Goal: Transaction & Acquisition: Book appointment/travel/reservation

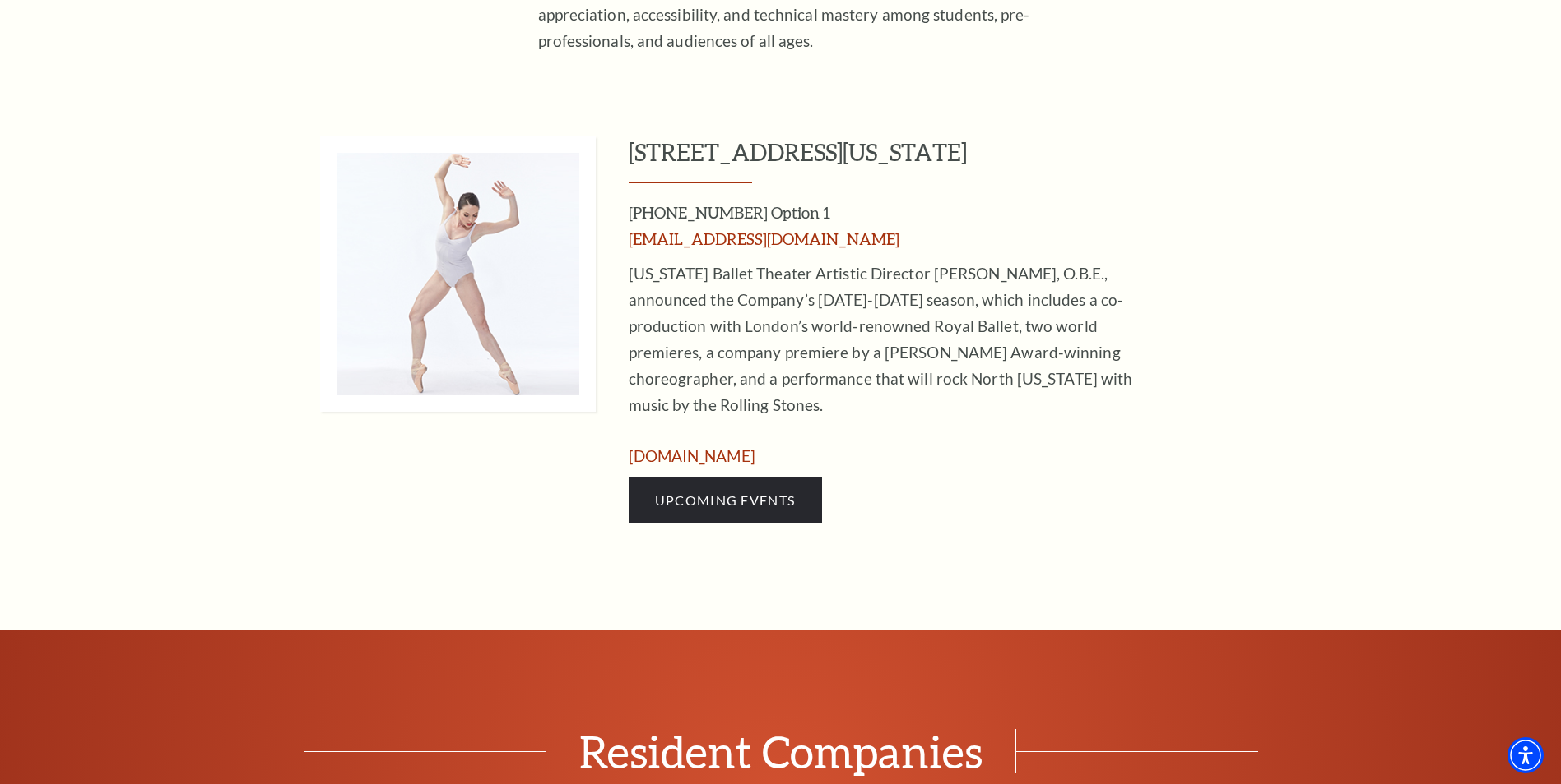
scroll to position [740, 0]
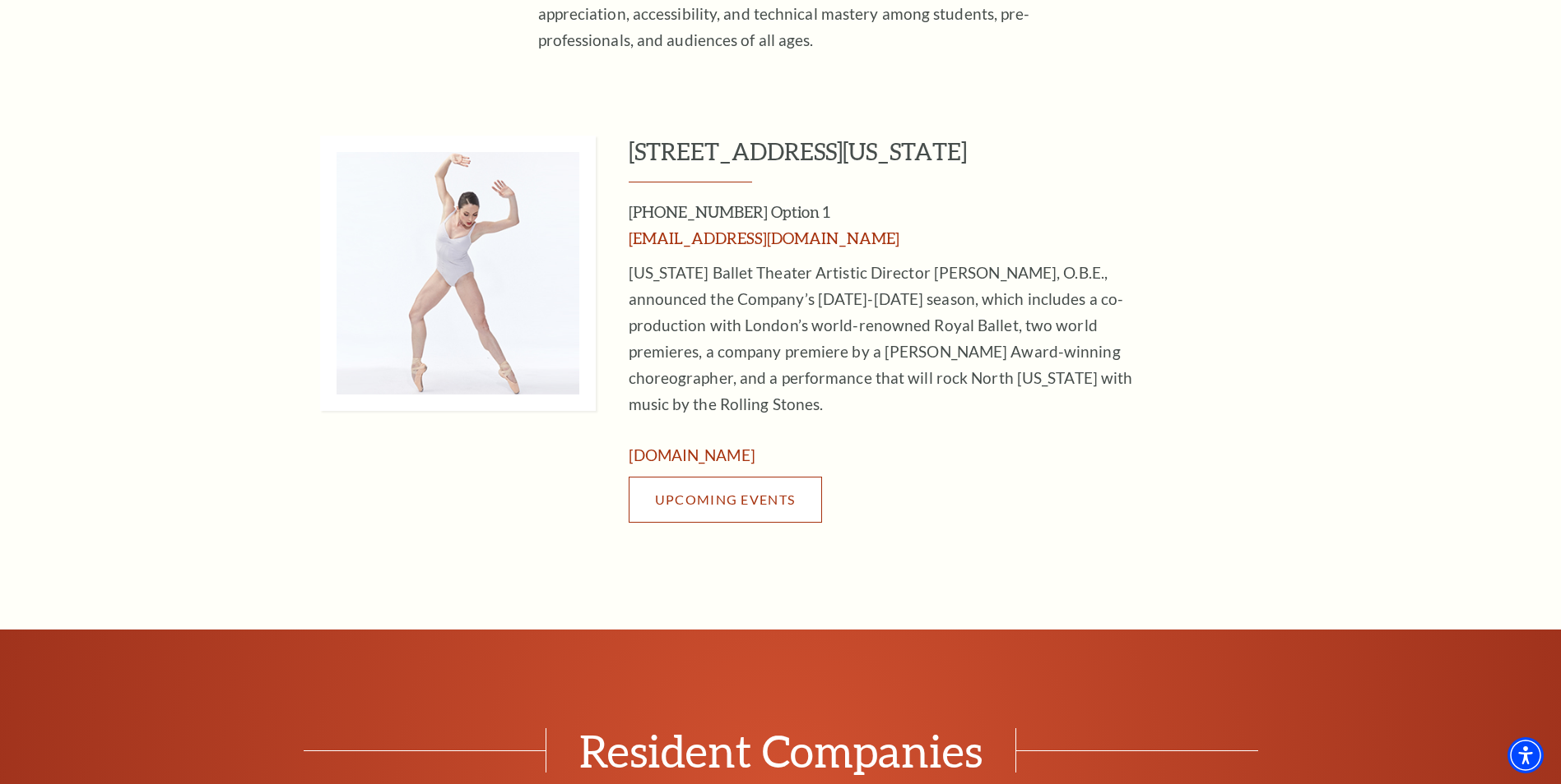
click at [743, 492] on span "Upcoming Events" at bounding box center [725, 500] width 140 height 16
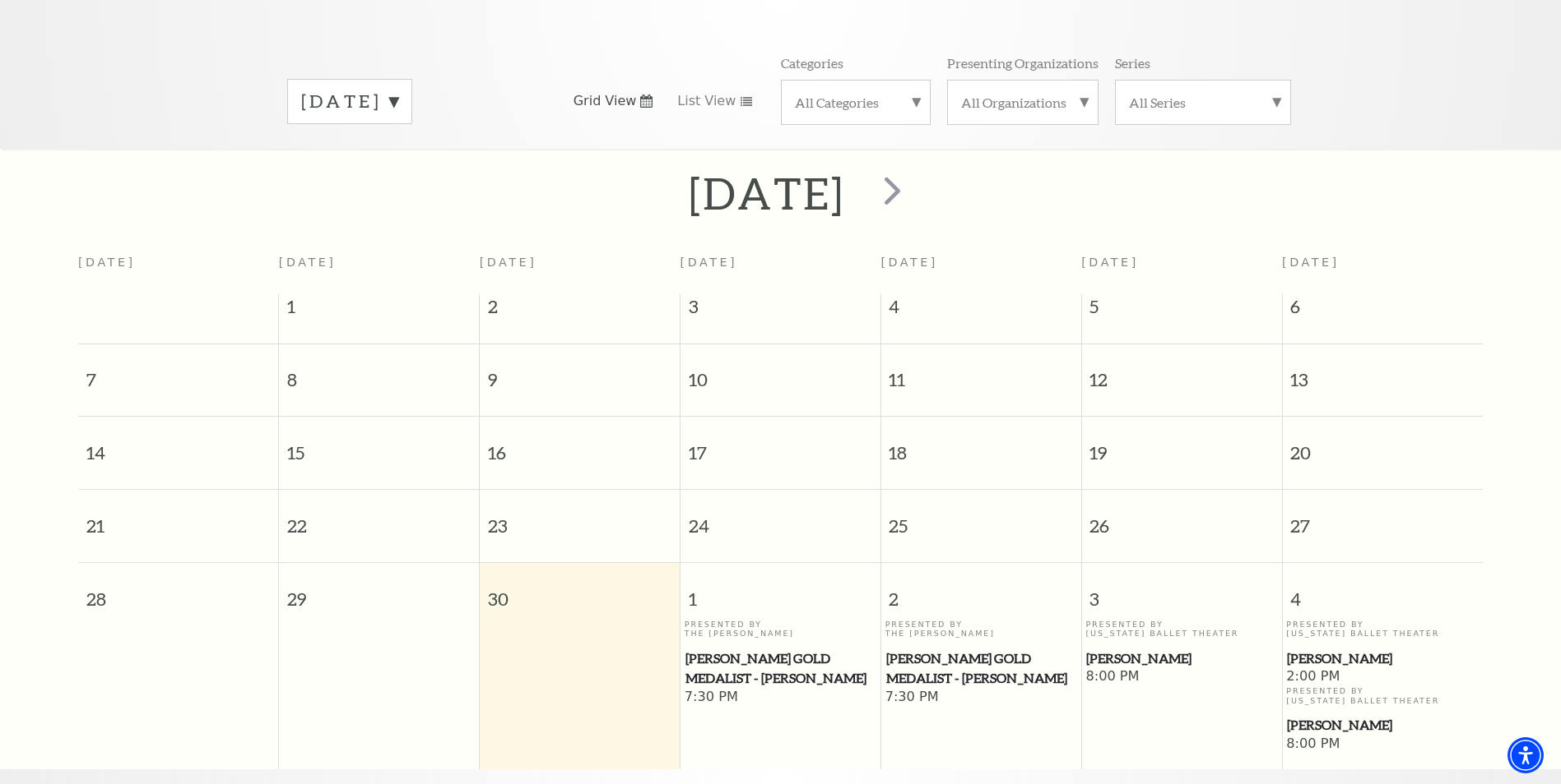
scroll to position [145, 0]
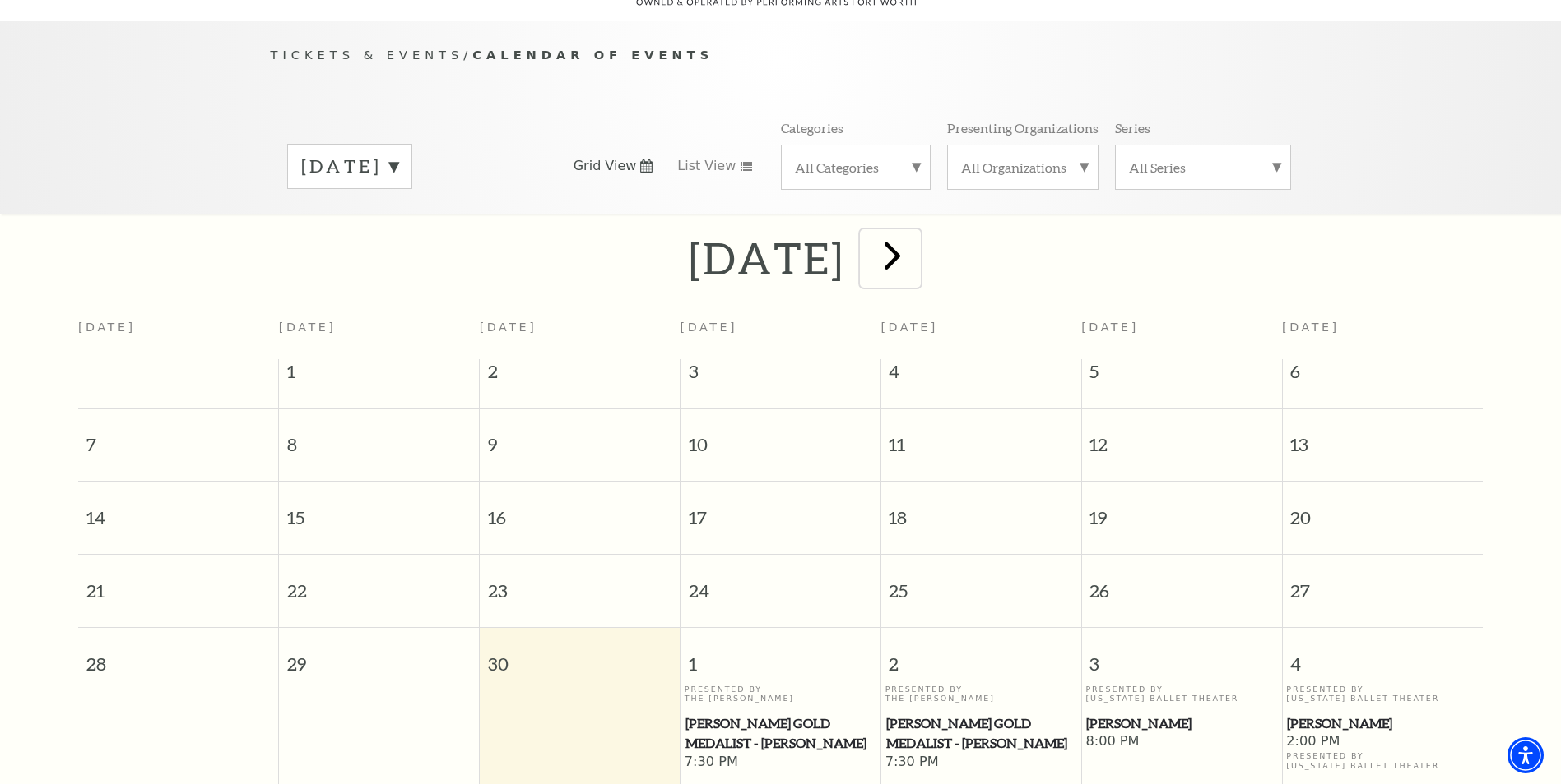
click at [916, 247] on span "next" at bounding box center [892, 256] width 47 height 47
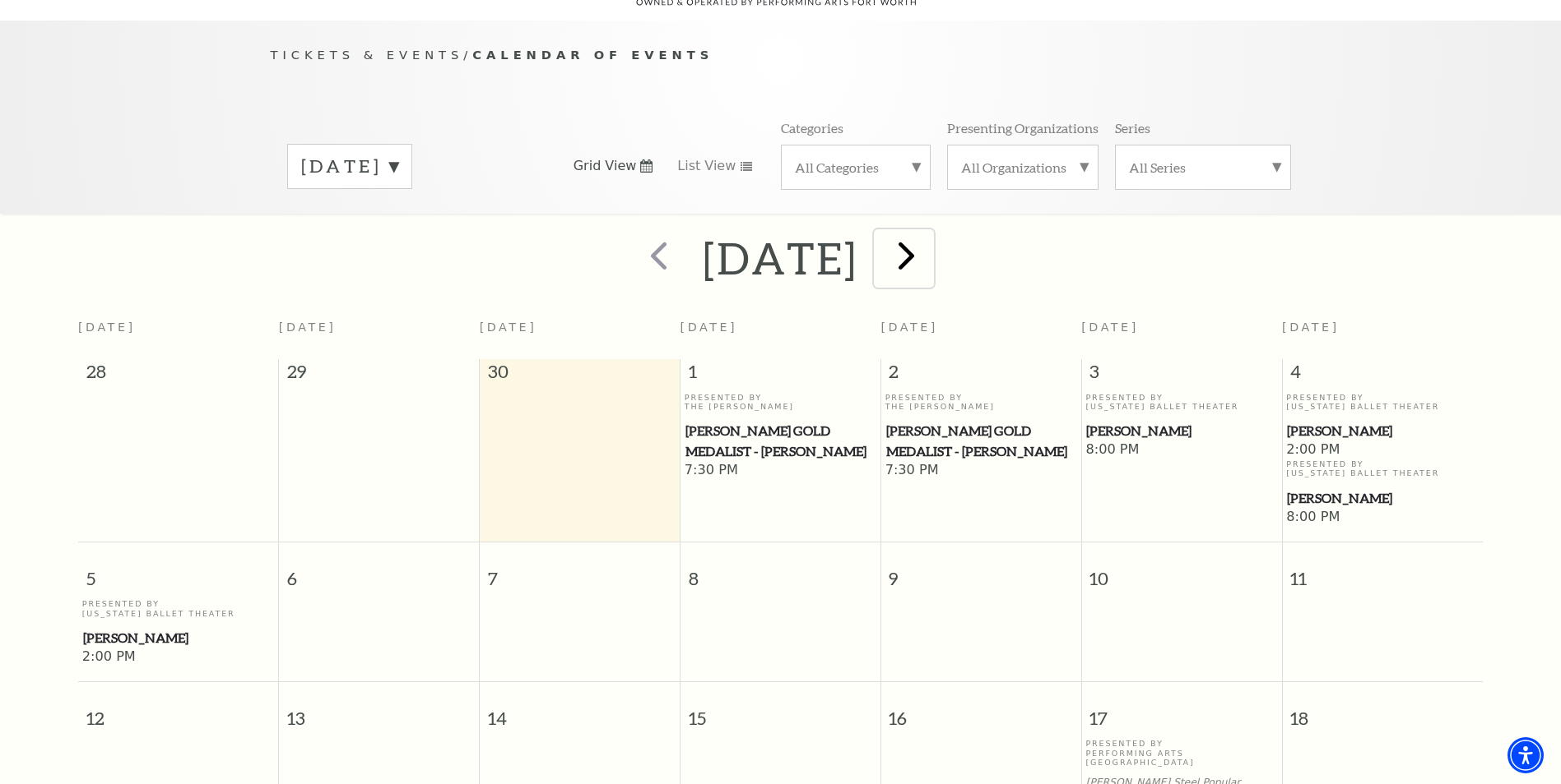
click at [930, 246] on span "next" at bounding box center [906, 256] width 47 height 47
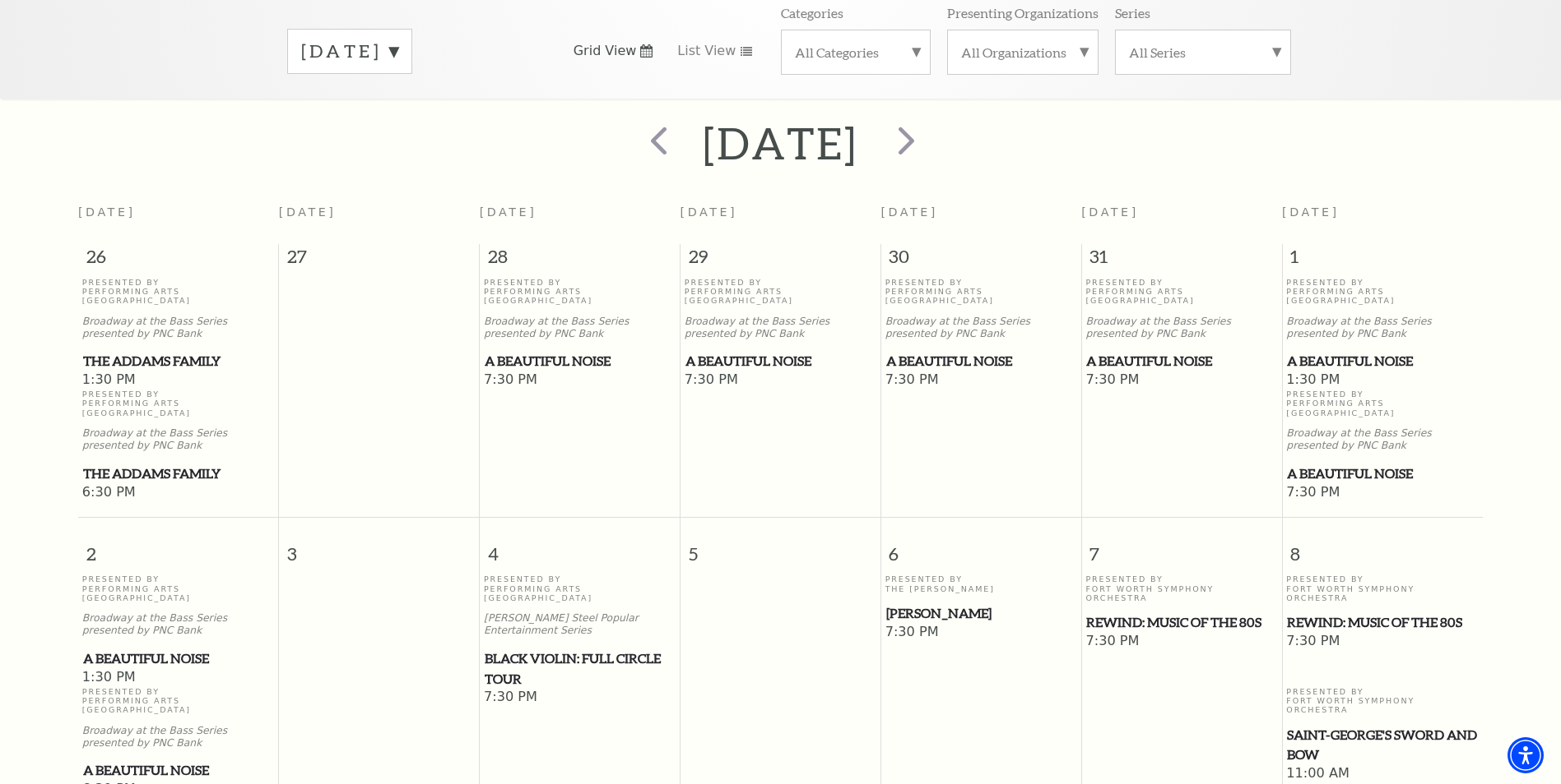
scroll to position [64, 0]
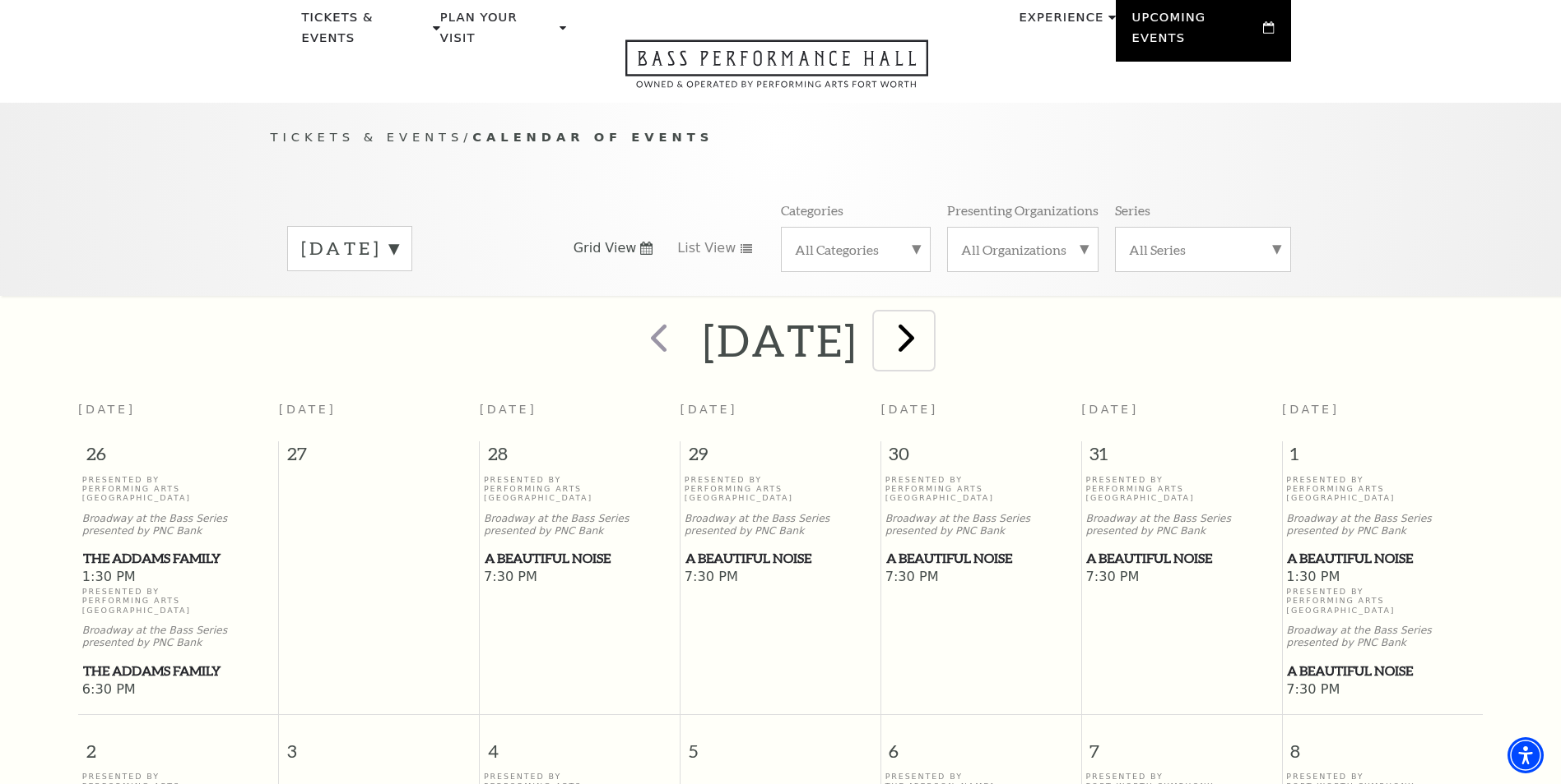
click at [930, 314] on span "next" at bounding box center [906, 337] width 47 height 47
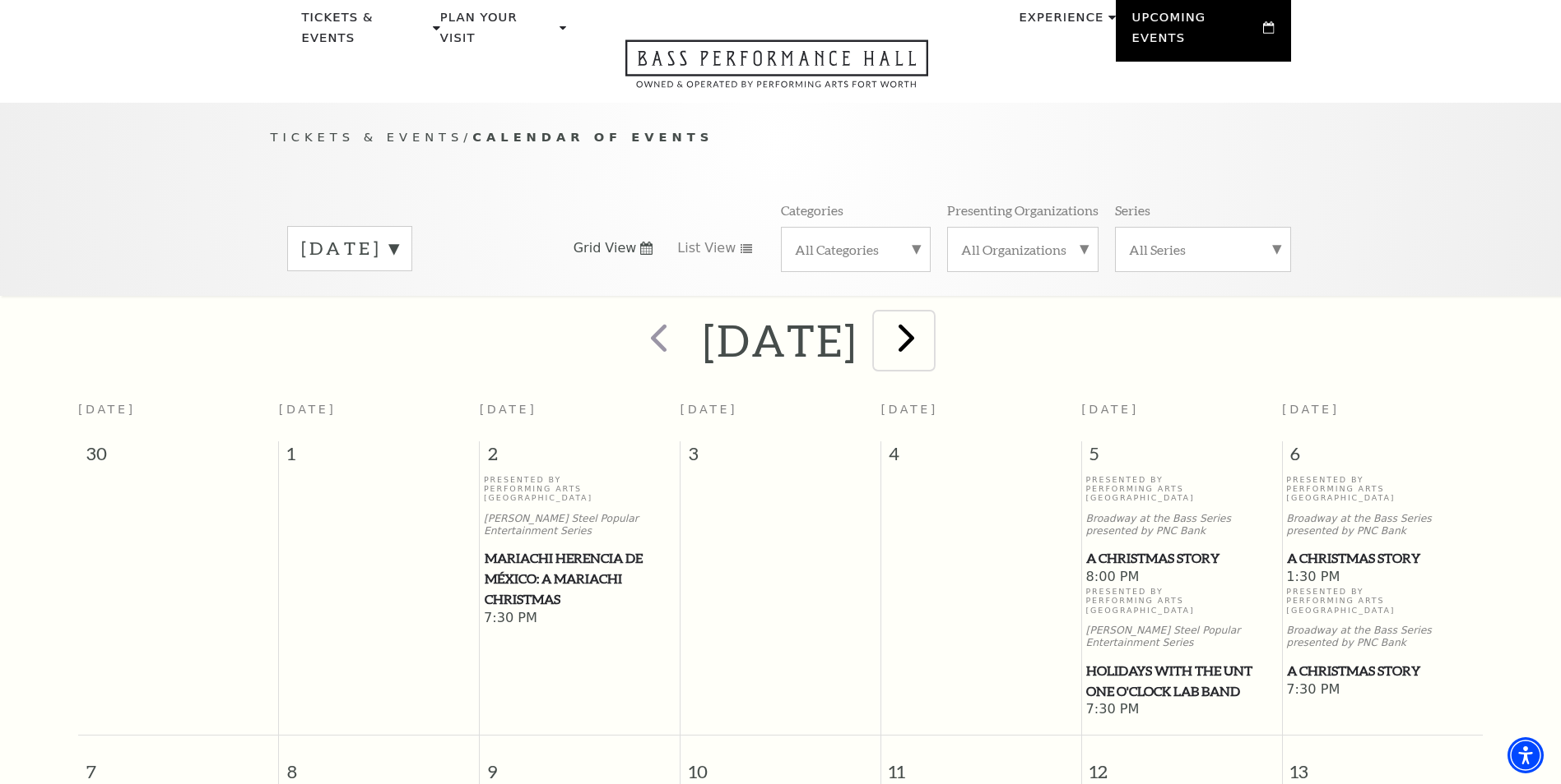
click at [930, 314] on span "next" at bounding box center [906, 337] width 47 height 47
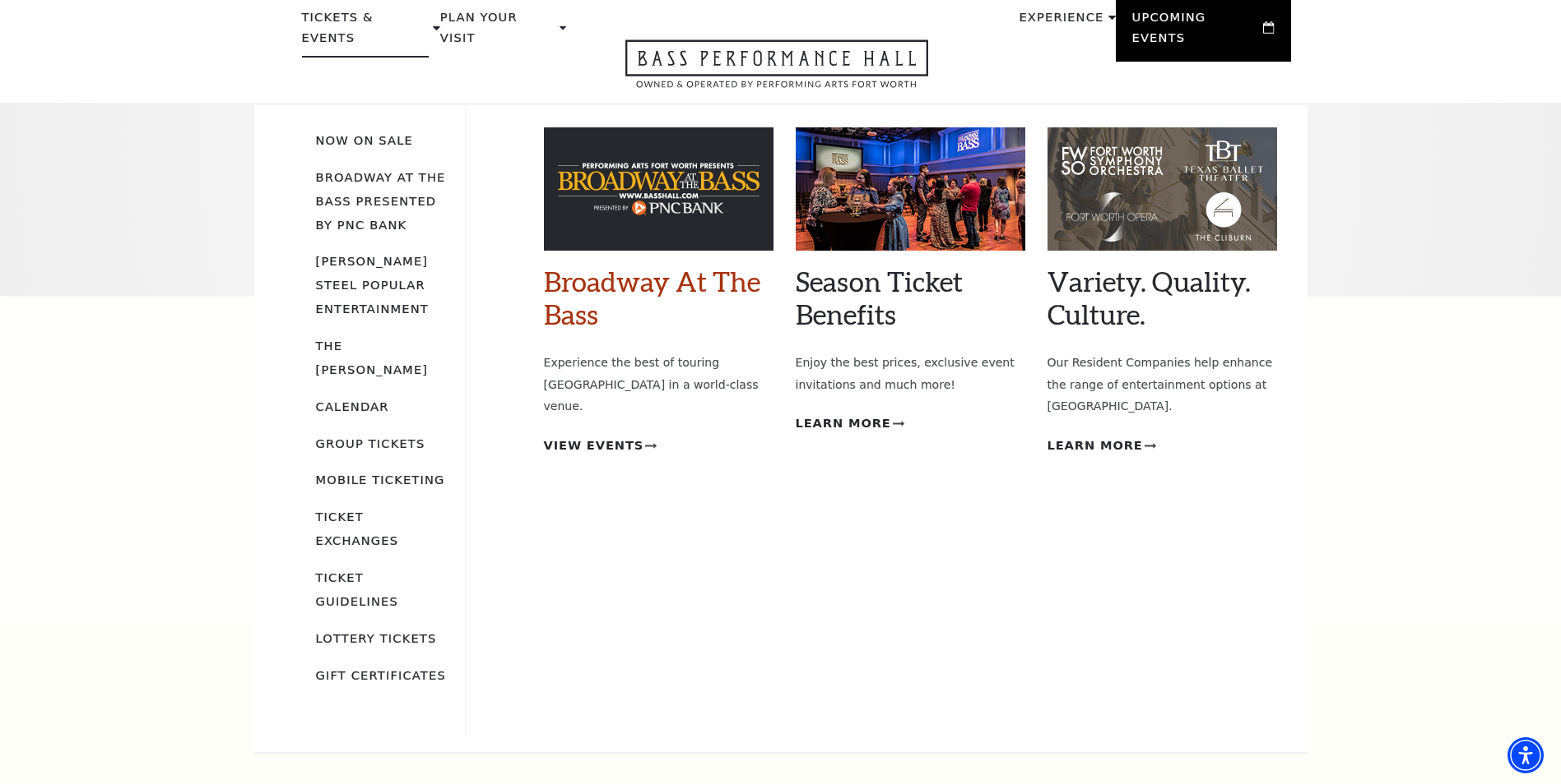
click at [554, 283] on link "Broadway At The Bass" at bounding box center [652, 297] width 217 height 66
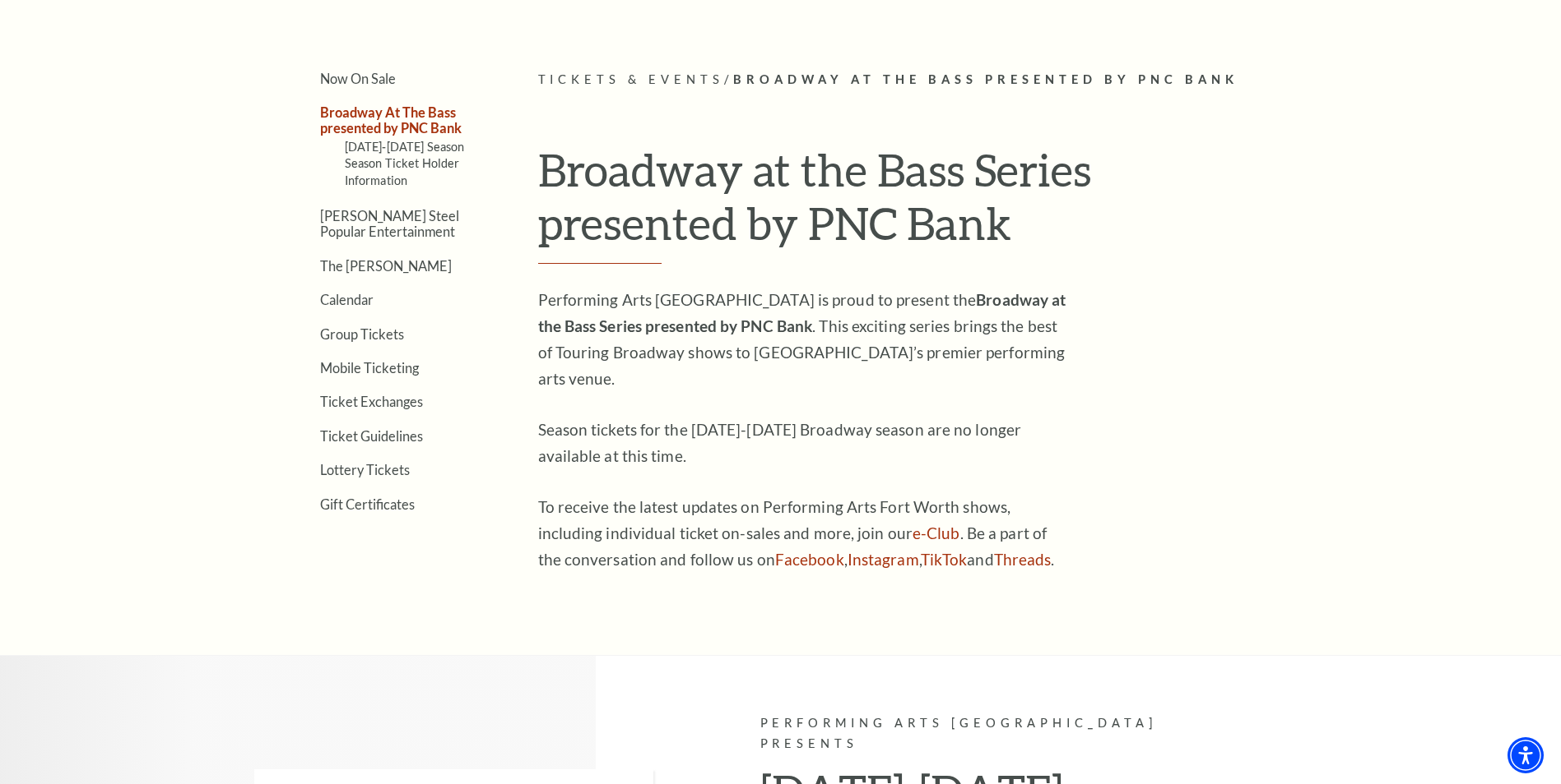
scroll to position [428, 0]
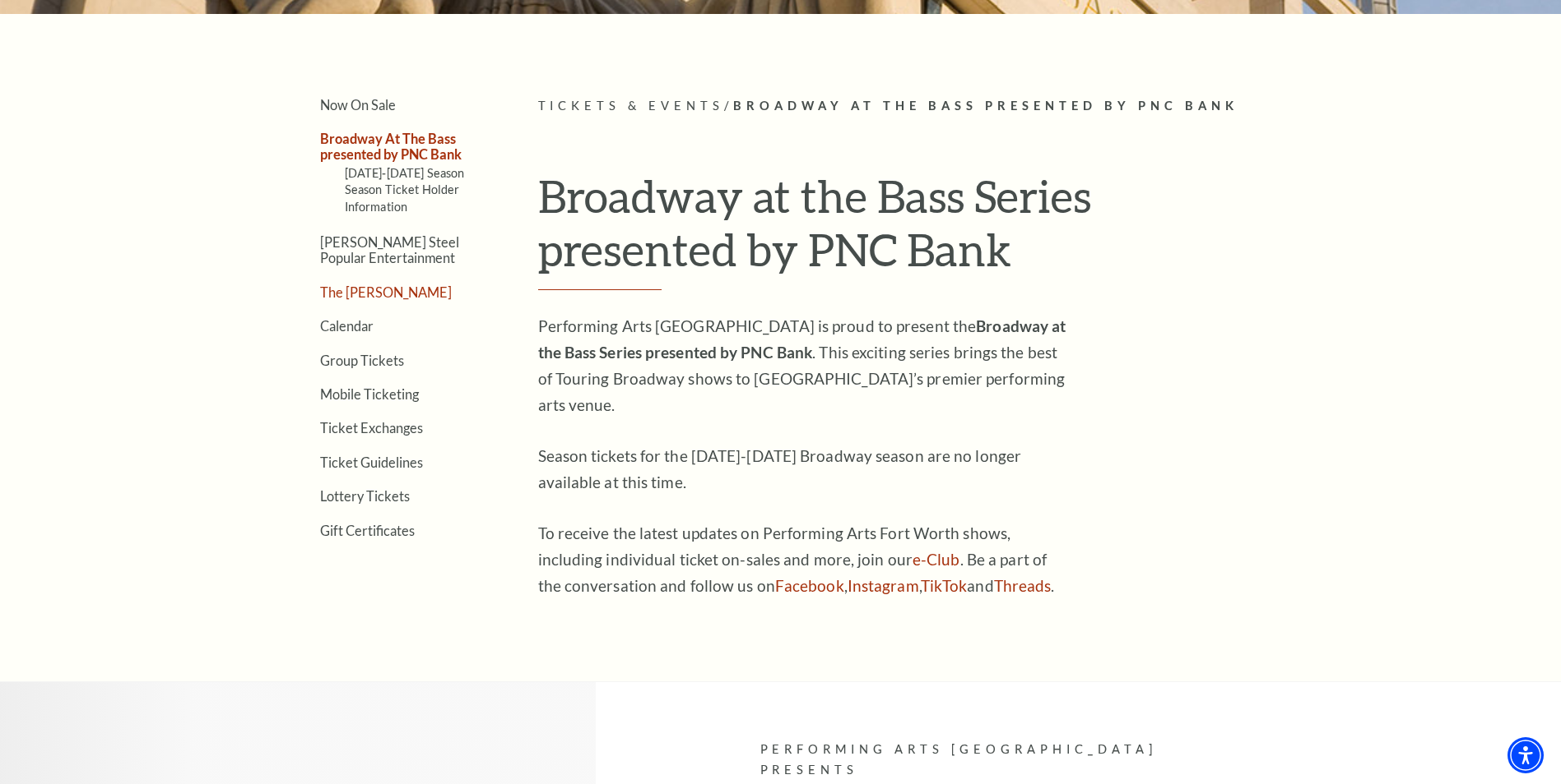
click at [350, 285] on link "The [PERSON_NAME]" at bounding box center [385, 292] width 131 height 16
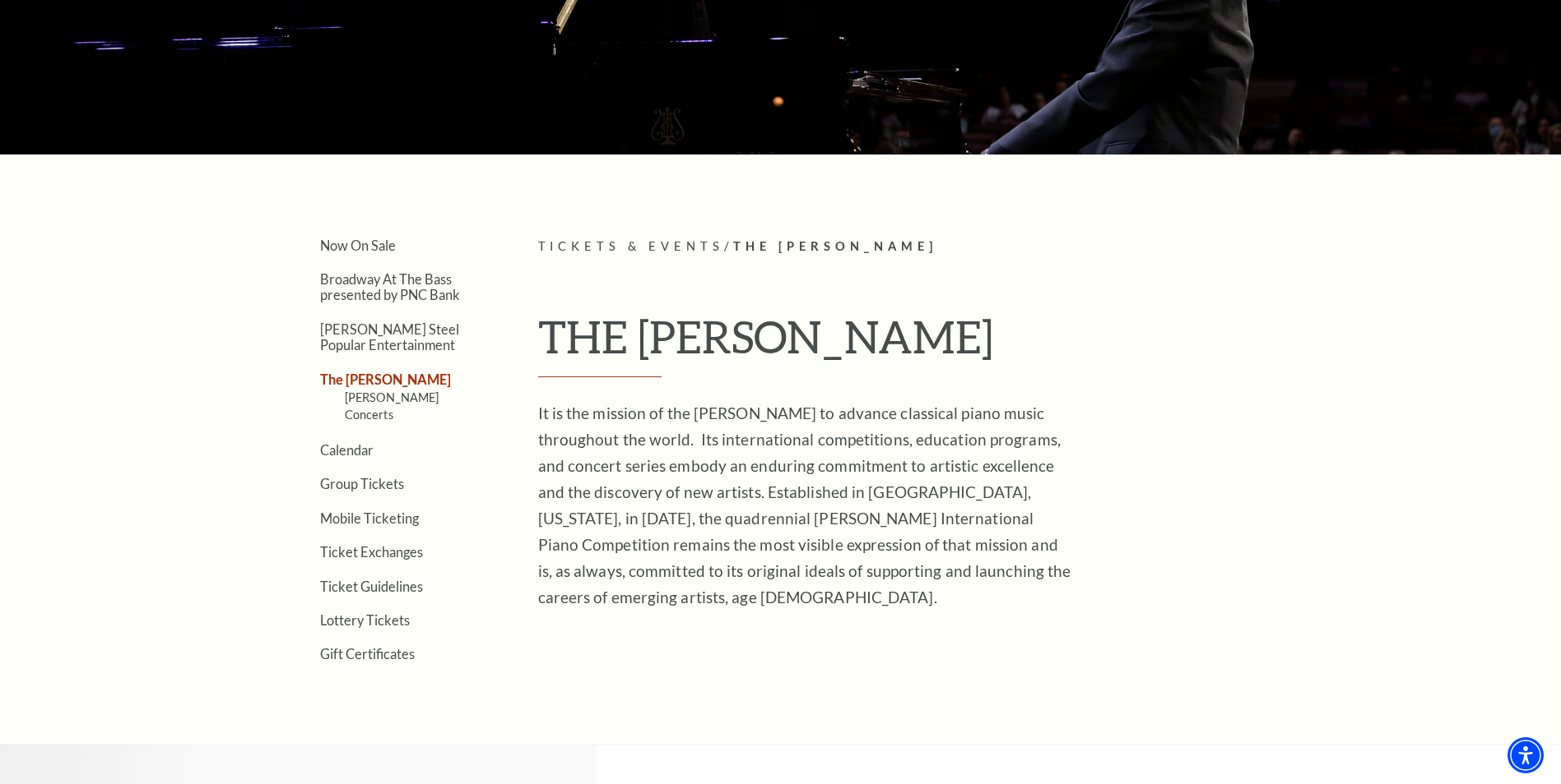
scroll to position [329, 0]
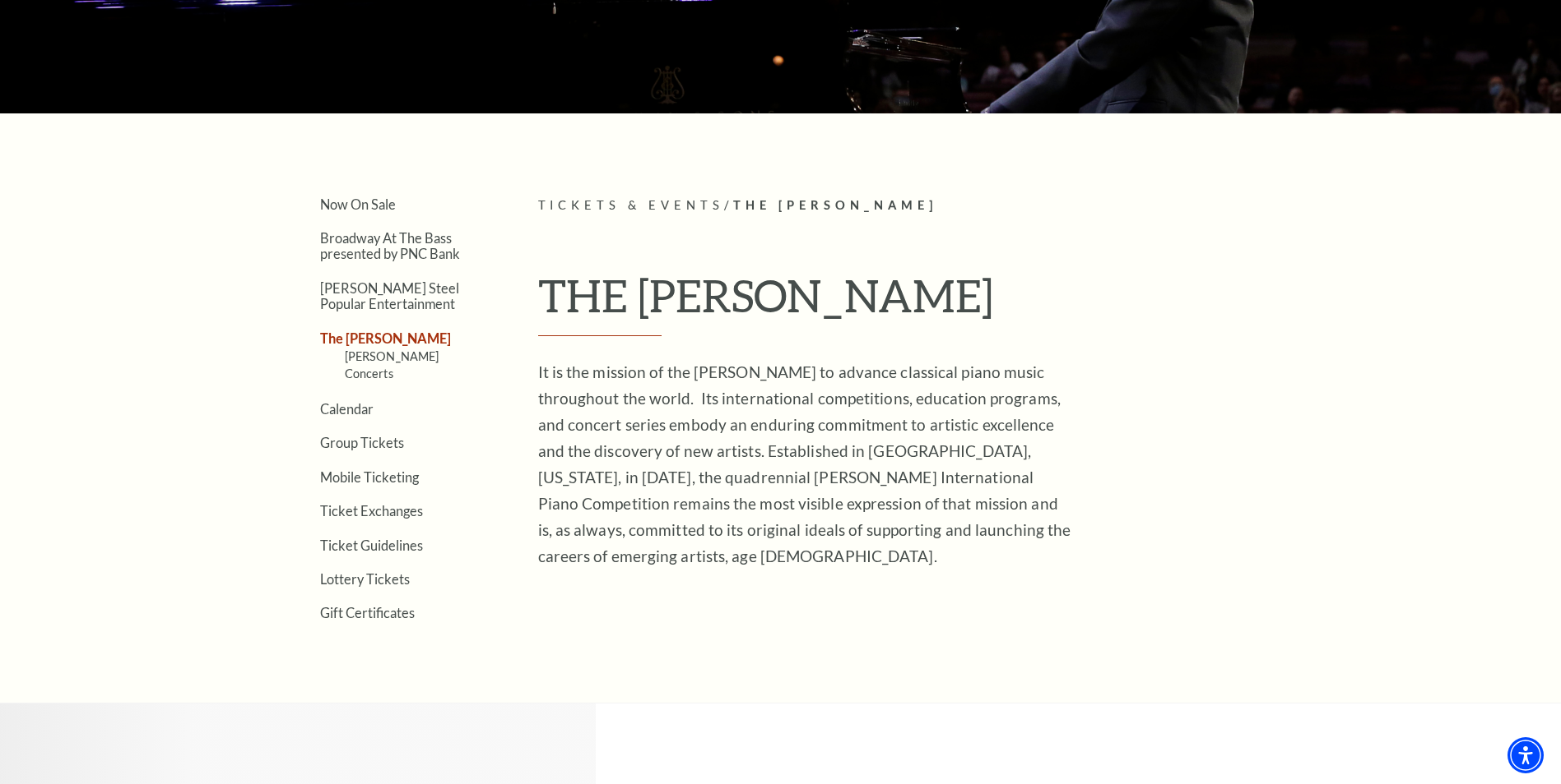
click at [376, 263] on ul "Now On Sale Broadway At The Bass presented by PNC Bank [PERSON_NAME] Steel Popu…" at bounding box center [379, 409] width 218 height 425
click at [377, 256] on link "Broadway At The Bass presented by PNC Bank" at bounding box center [389, 246] width 140 height 31
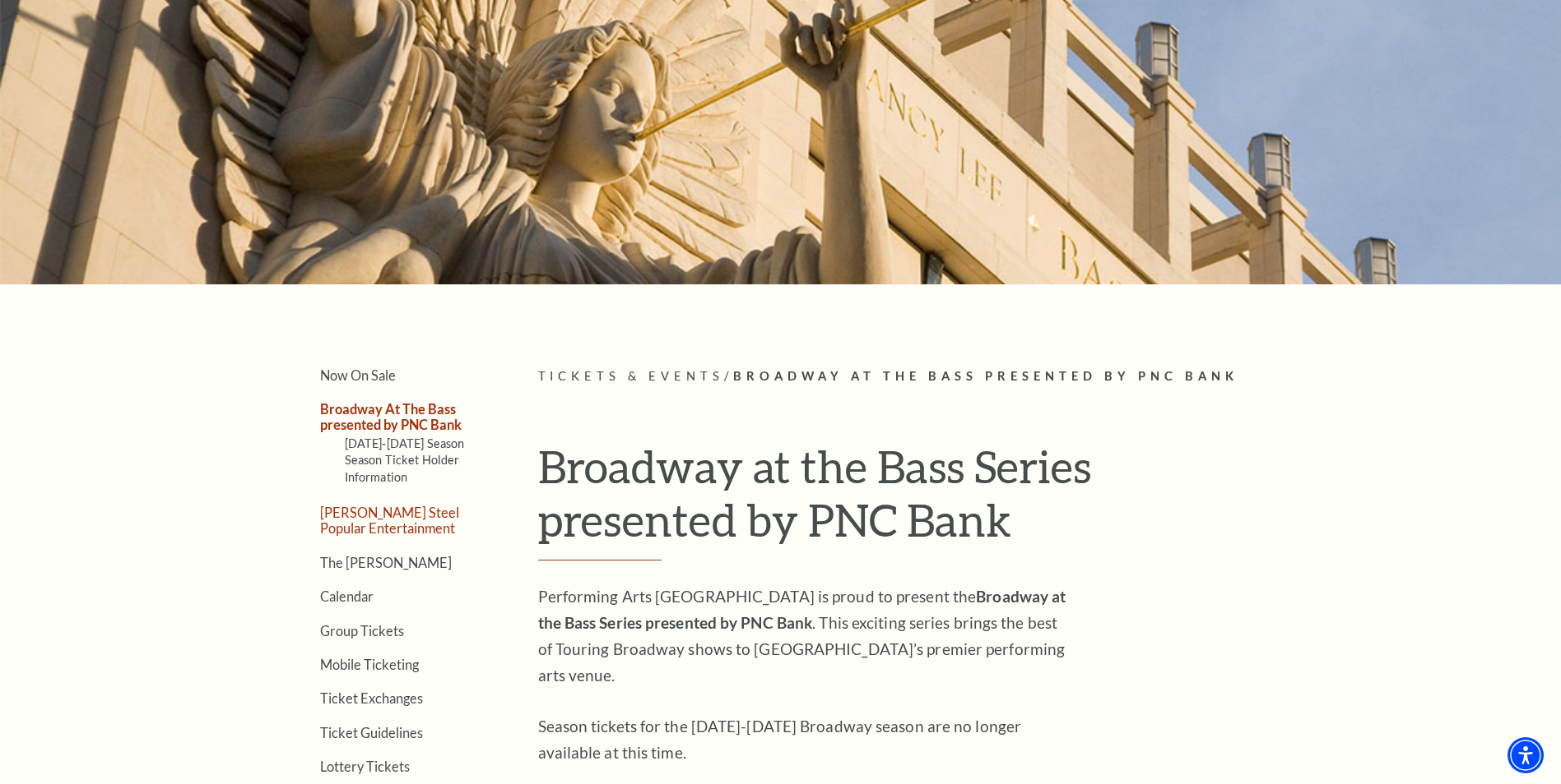
scroll to position [165, 0]
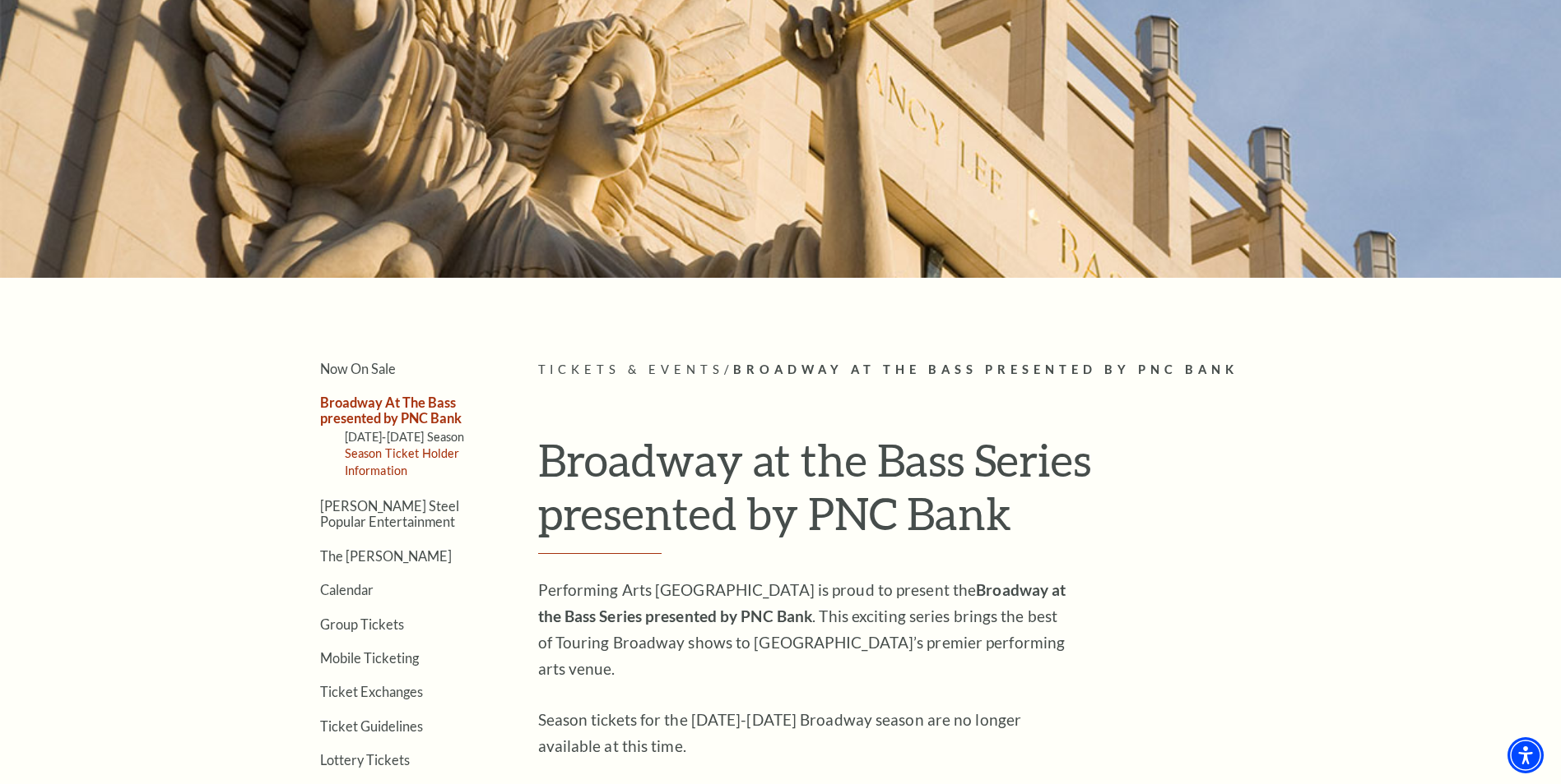
click at [385, 457] on link "Season Ticket Holder Information" at bounding box center [402, 462] width 115 height 30
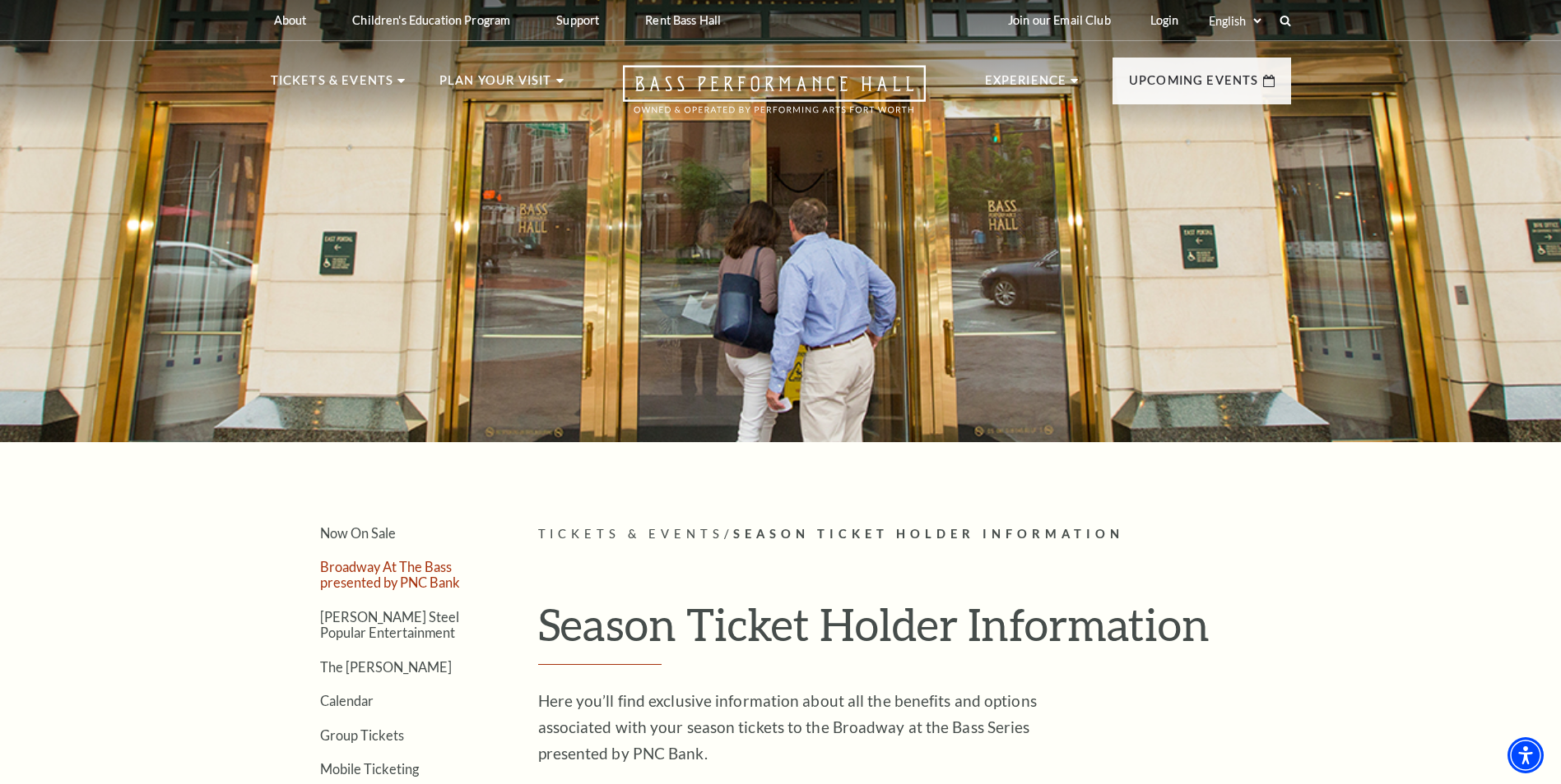
click at [396, 586] on link "Broadway At The Bass presented by PNC Bank" at bounding box center [389, 574] width 140 height 31
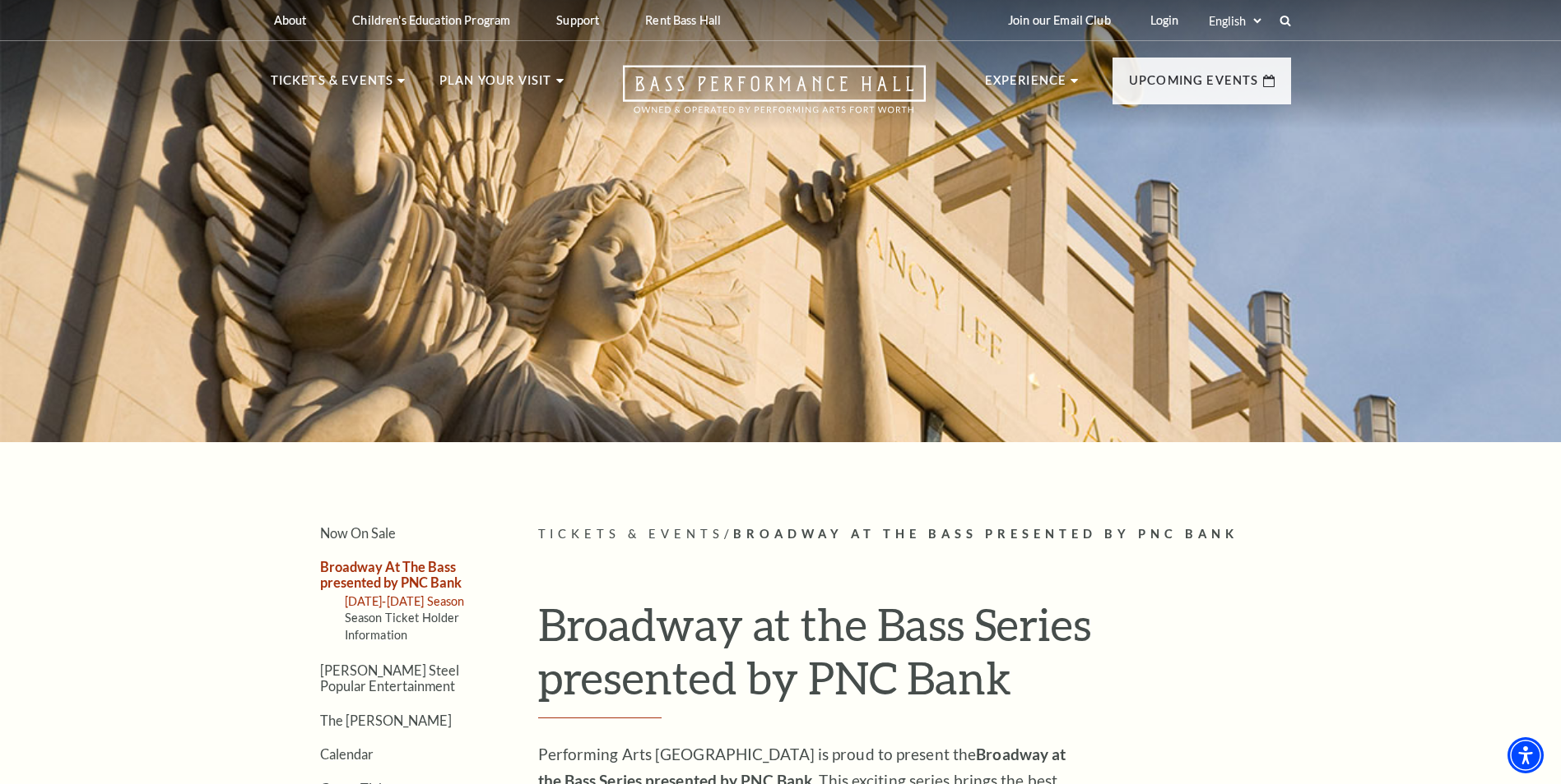
click at [426, 603] on link "[DATE]-[DATE] Season" at bounding box center [405, 602] width 120 height 14
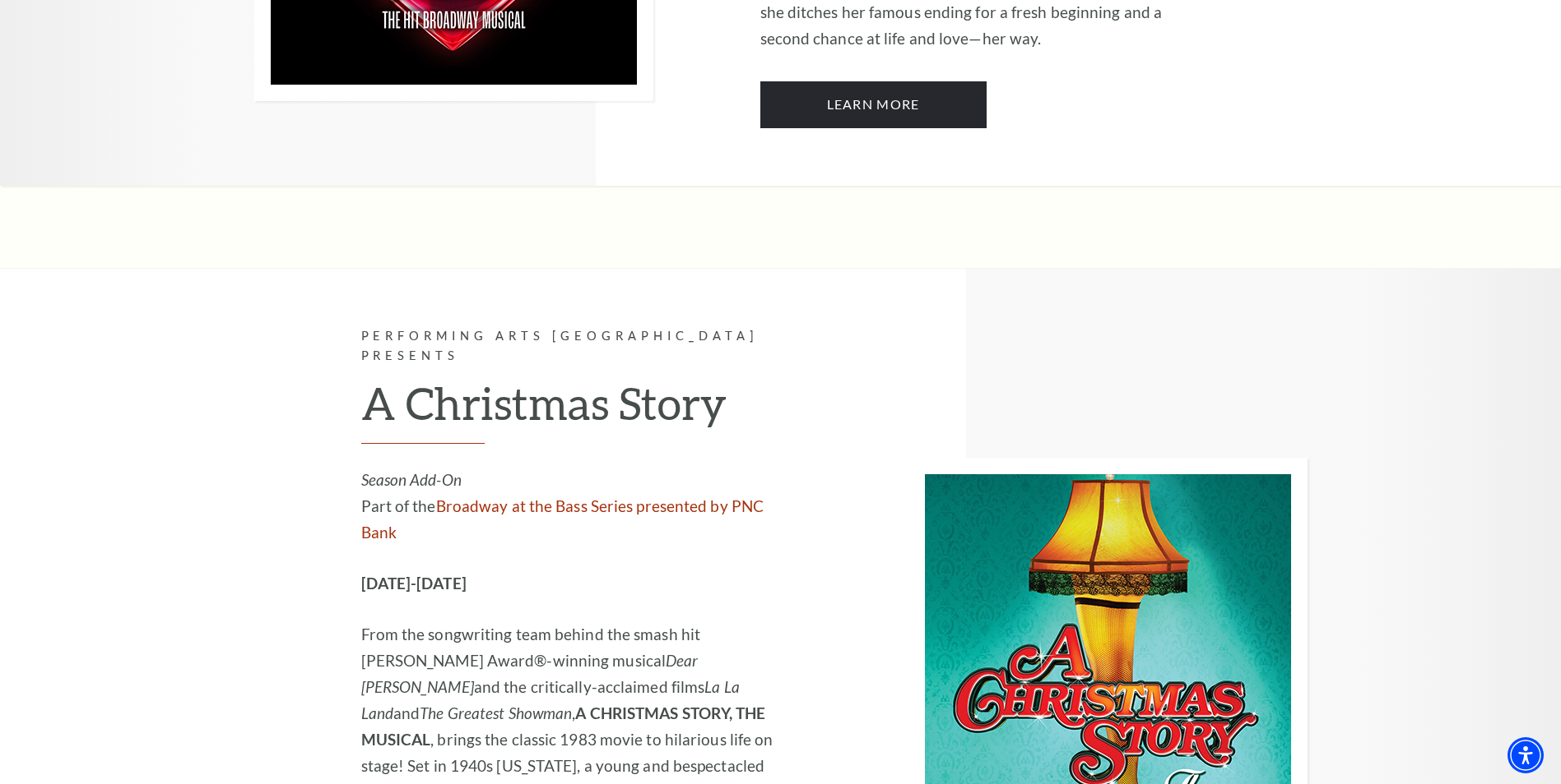
scroll to position [4998, 0]
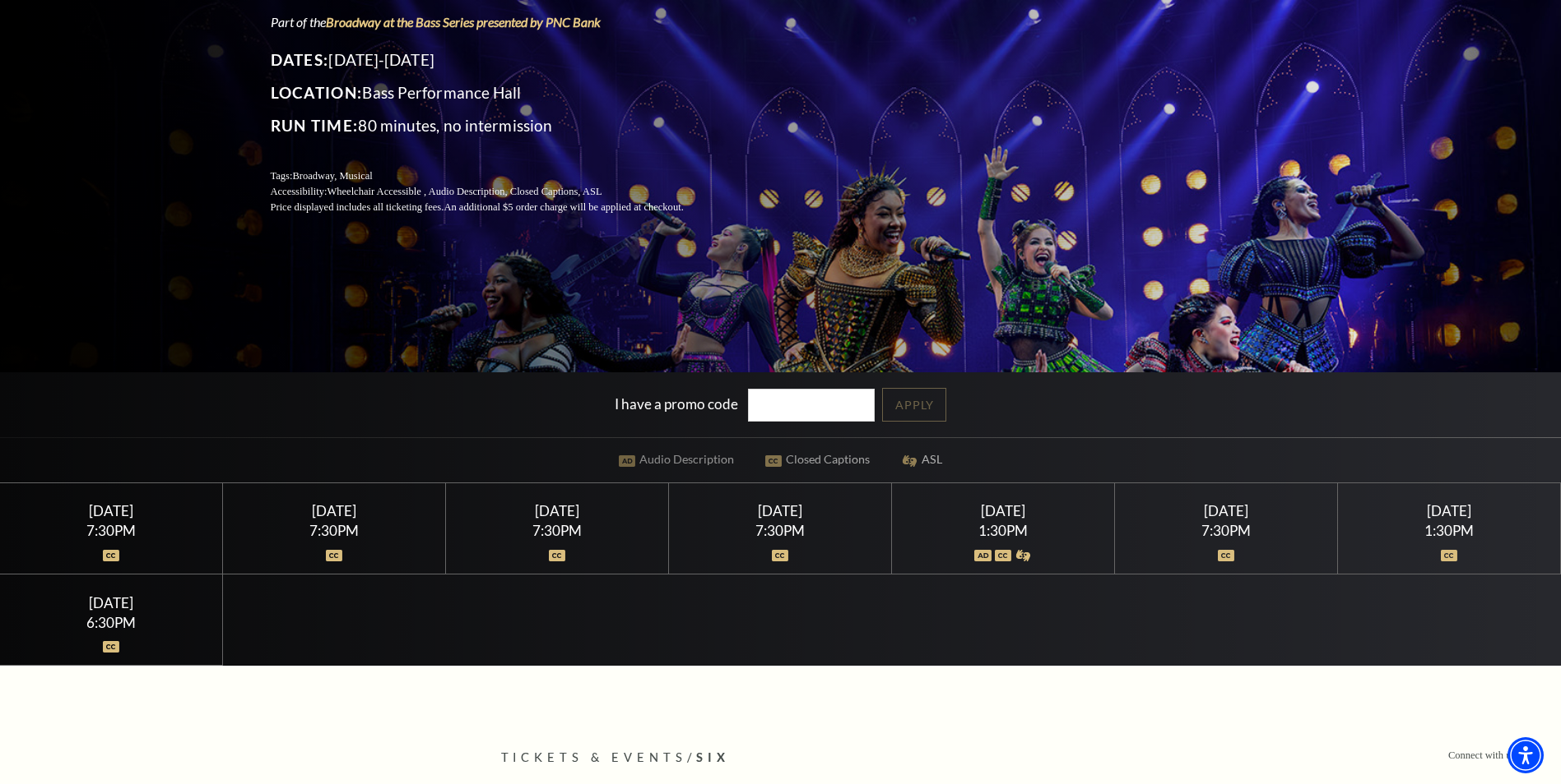
scroll to position [247, 0]
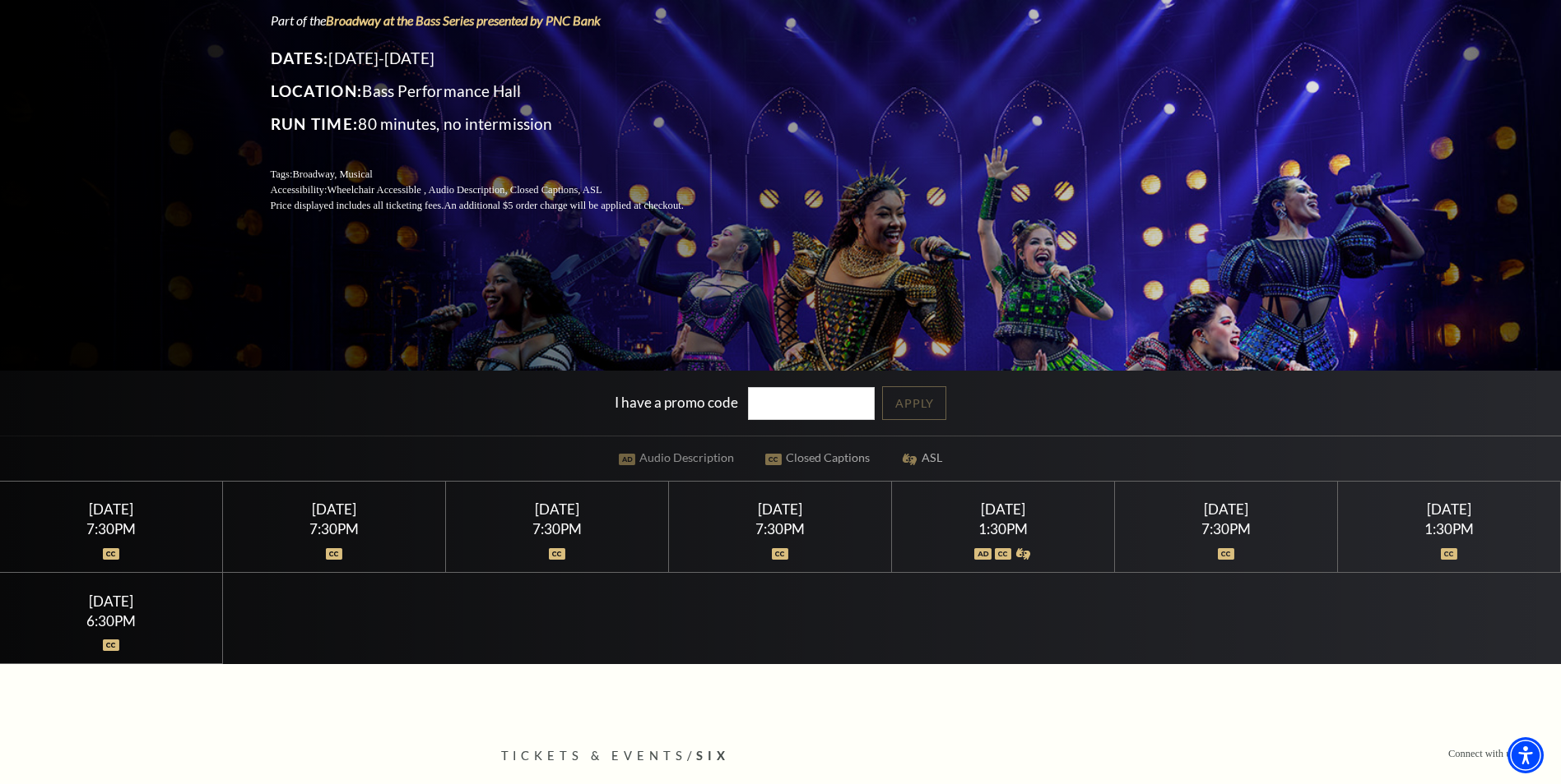
click at [773, 542] on div at bounding box center [780, 544] width 183 height 17
click at [806, 514] on div "Friday February 13" at bounding box center [780, 510] width 183 height 18
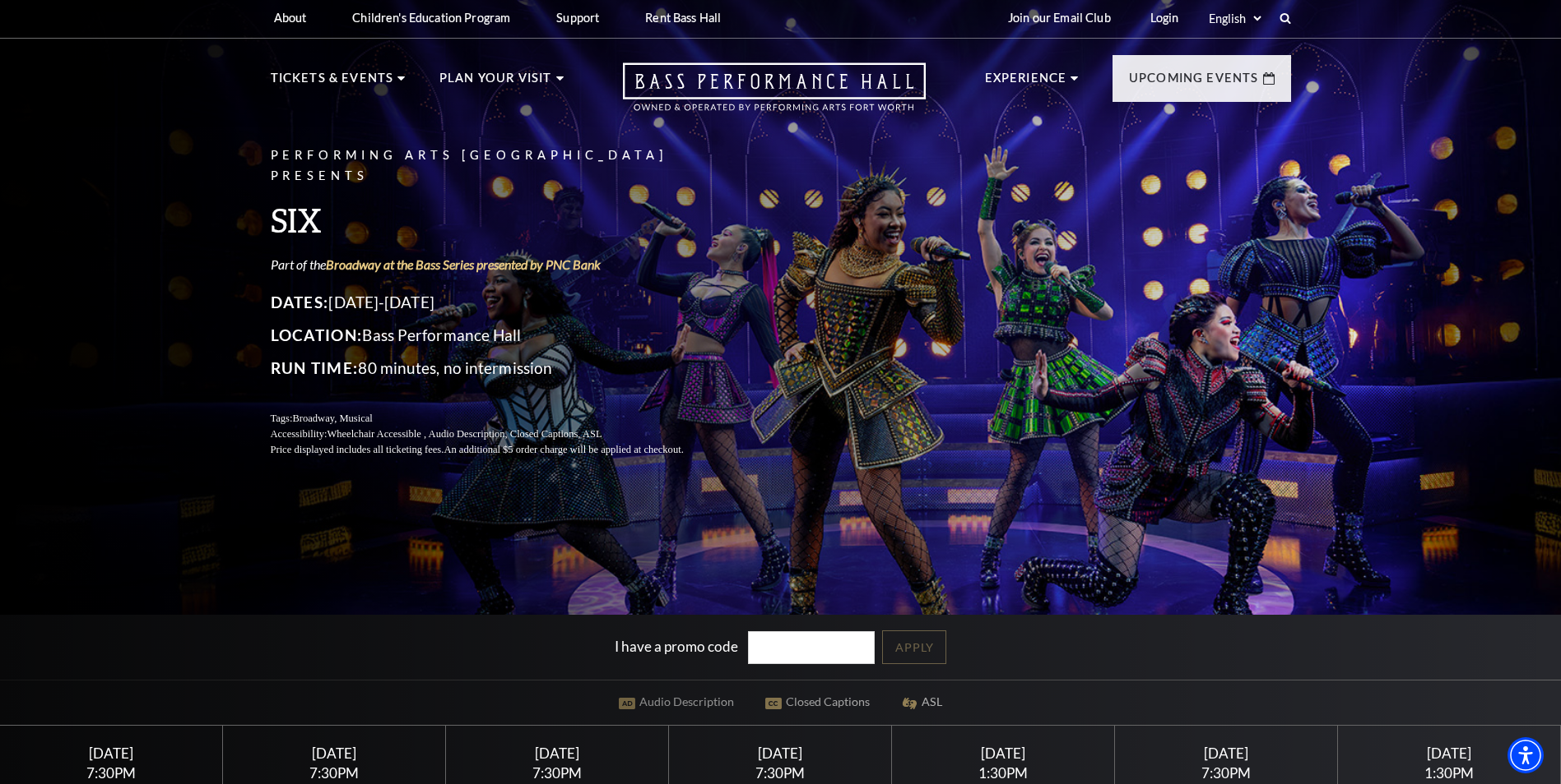
scroll to position [0, 0]
